Goal: Navigation & Orientation: Find specific page/section

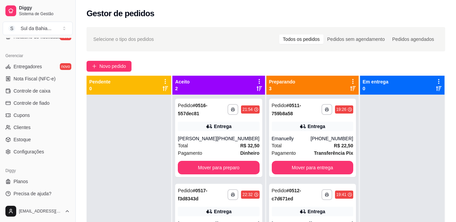
scroll to position [264, 0]
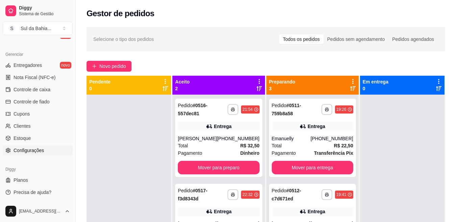
click at [44, 152] on link "Configurações" at bounding box center [38, 150] width 70 height 11
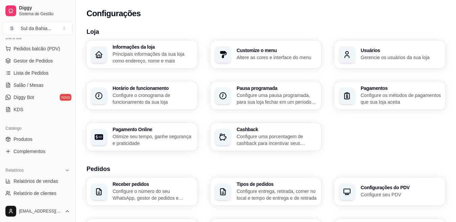
scroll to position [81, 0]
click at [26, 137] on span "Produtos" at bounding box center [23, 140] width 19 height 7
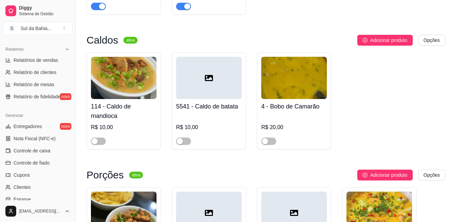
scroll to position [527, 0]
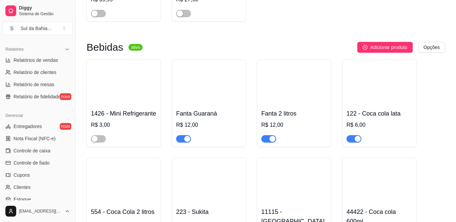
scroll to position [916, 0]
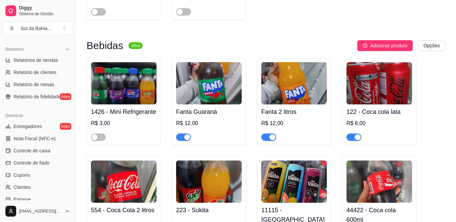
click at [354, 141] on button "button" at bounding box center [353, 136] width 15 height 7
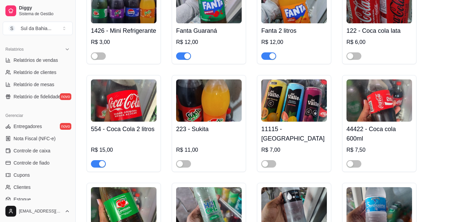
scroll to position [999, 0]
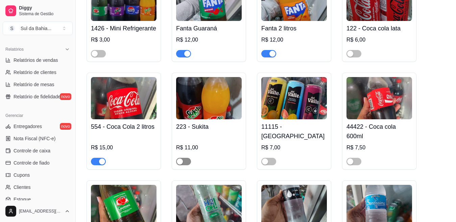
click at [187, 165] on span "button" at bounding box center [183, 161] width 15 height 7
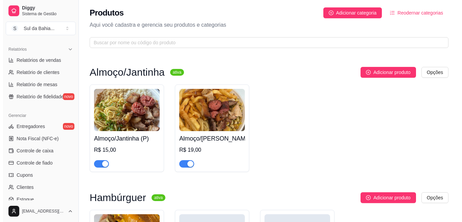
scroll to position [0, 0]
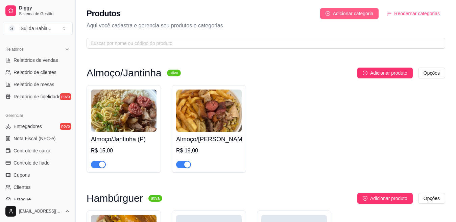
click at [340, 13] on span "Adicionar categoria" at bounding box center [353, 13] width 41 height 7
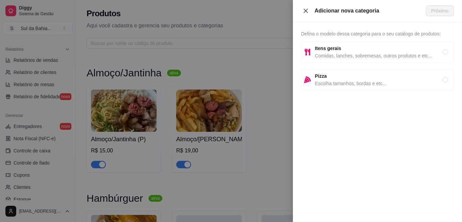
click at [304, 12] on icon "close" at bounding box center [305, 10] width 5 height 5
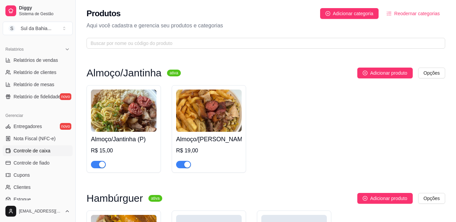
click at [52, 152] on link "Controle de caixa" at bounding box center [38, 150] width 70 height 11
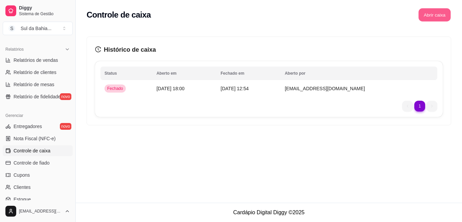
click at [433, 18] on button "Abrir caixa" at bounding box center [434, 14] width 32 height 13
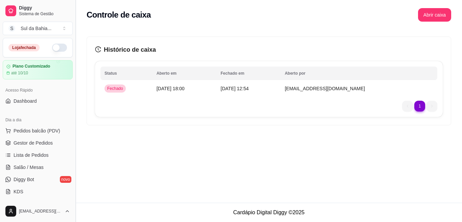
click at [73, 108] on button "Toggle Sidebar" at bounding box center [75, 111] width 5 height 222
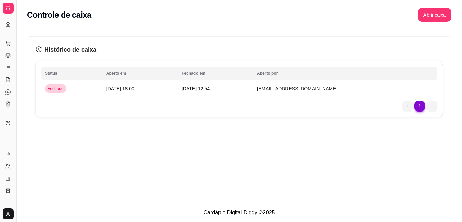
click at [16, 36] on button "Toggle Sidebar" at bounding box center [15, 111] width 5 height 222
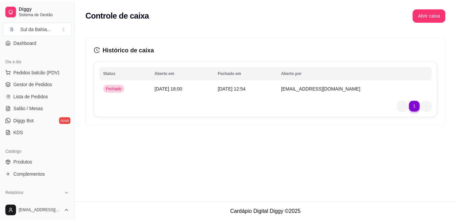
scroll to position [61, 0]
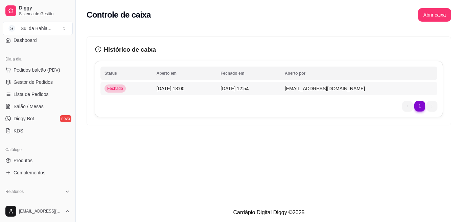
click at [109, 92] on div "Fechado" at bounding box center [114, 88] width 21 height 8
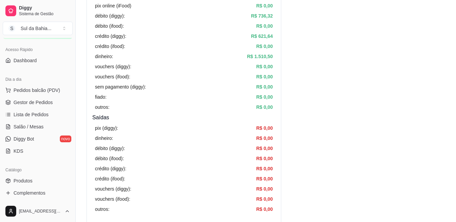
scroll to position [27, 0]
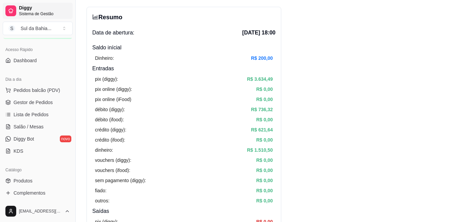
click at [31, 9] on span "Diggy" at bounding box center [44, 8] width 51 height 6
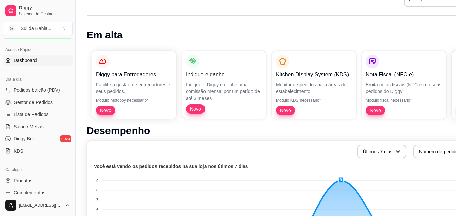
scroll to position [27, 0]
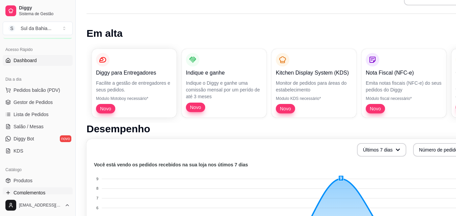
click at [49, 191] on link "Complementos" at bounding box center [38, 193] width 70 height 11
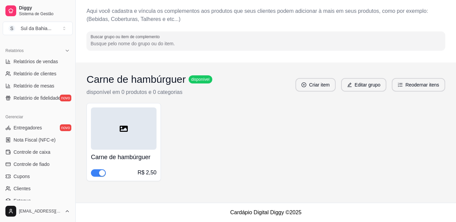
scroll to position [203, 0]
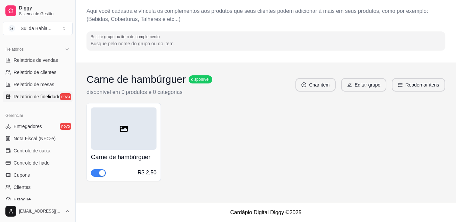
click at [3, 25] on link "Complementos" at bounding box center [38, 30] width 70 height 11
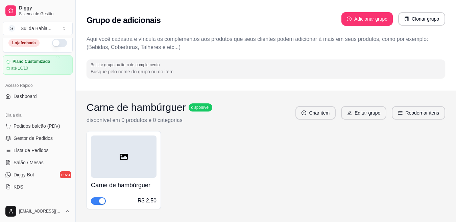
scroll to position [0, 0]
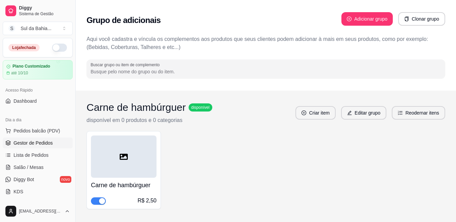
click at [35, 146] on span "Gestor de Pedidos" at bounding box center [33, 143] width 39 height 7
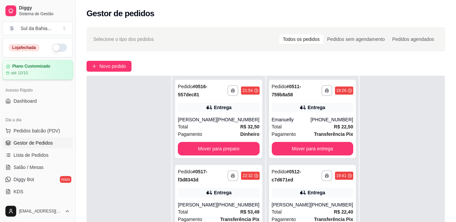
click at [52, 66] on div "Plano Customizado" at bounding box center [37, 66] width 63 height 5
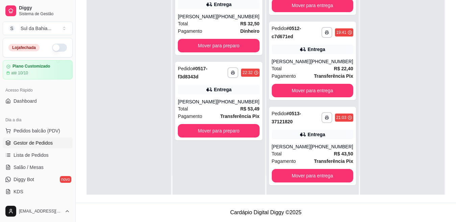
scroll to position [0, 0]
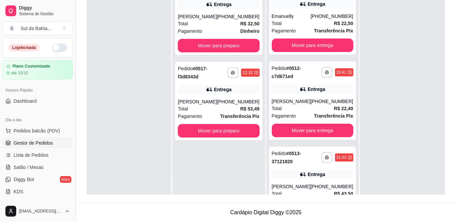
click at [73, 195] on button "Toggle Sidebar" at bounding box center [75, 111] width 5 height 222
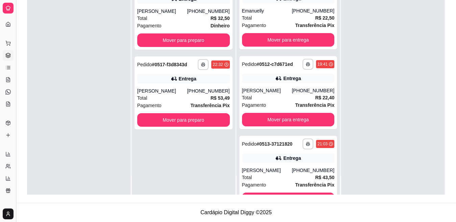
click at [16, 91] on button "Toggle Sidebar" at bounding box center [15, 111] width 5 height 222
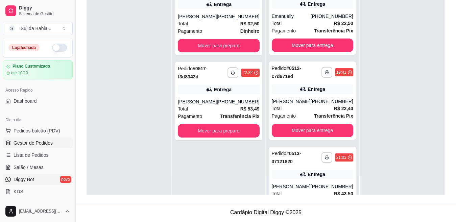
click at [48, 182] on link "Diggy Bot novo" at bounding box center [38, 179] width 70 height 11
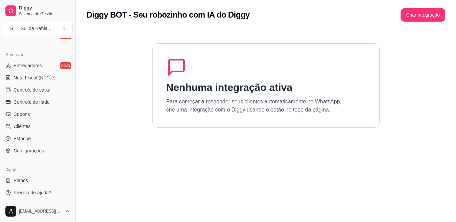
scroll to position [264, 0]
click at [51, 137] on link "Estoque" at bounding box center [38, 138] width 70 height 11
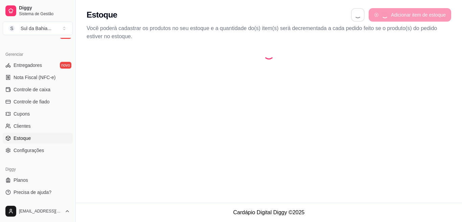
select select "QUANTITY_ORDER"
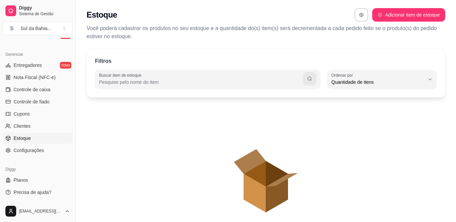
scroll to position [6, 0]
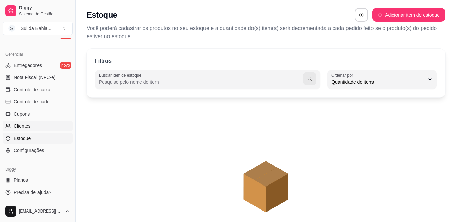
click at [44, 124] on link "Clientes" at bounding box center [38, 126] width 70 height 11
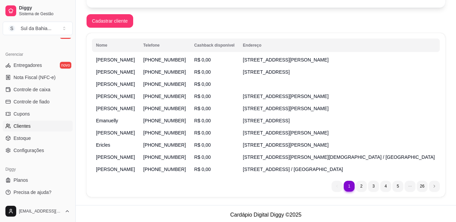
scroll to position [106, 0]
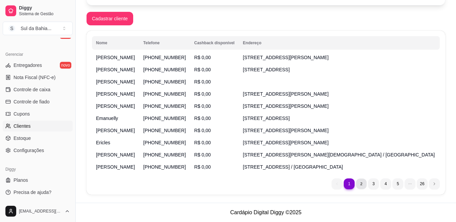
click at [362, 185] on li "2" at bounding box center [361, 183] width 10 height 10
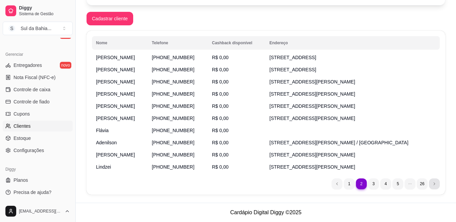
click at [430, 185] on li "next page button" at bounding box center [434, 183] width 11 height 11
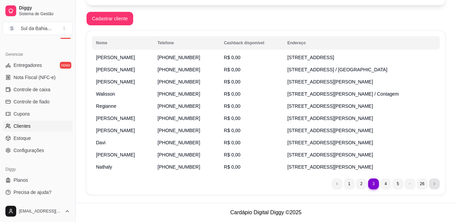
click at [430, 185] on li "next page button" at bounding box center [434, 183] width 11 height 11
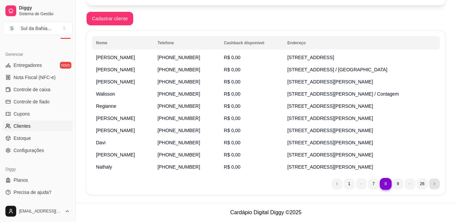
click at [430, 185] on li "next page button" at bounding box center [434, 183] width 11 height 11
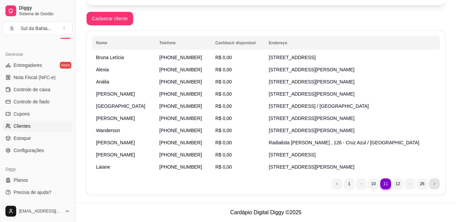
click at [430, 185] on li "next page button" at bounding box center [434, 183] width 11 height 11
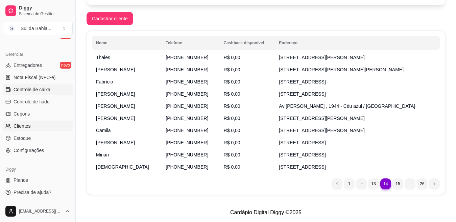
click at [45, 89] on span "Controle de caixa" at bounding box center [32, 89] width 37 height 7
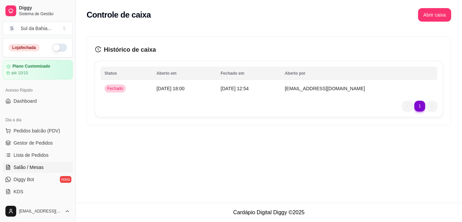
click at [43, 167] on link "Salão / Mesas" at bounding box center [38, 167] width 70 height 11
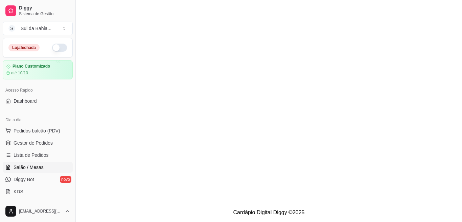
click at [73, 119] on button "Toggle Sidebar" at bounding box center [75, 111] width 5 height 222
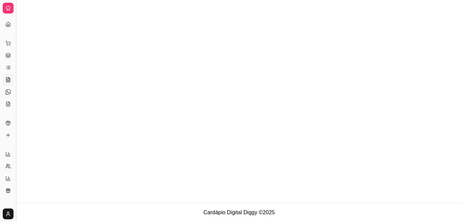
click at [15, 31] on button "Toggle Sidebar" at bounding box center [15, 111] width 5 height 222
